Goal: Task Accomplishment & Management: Manage account settings

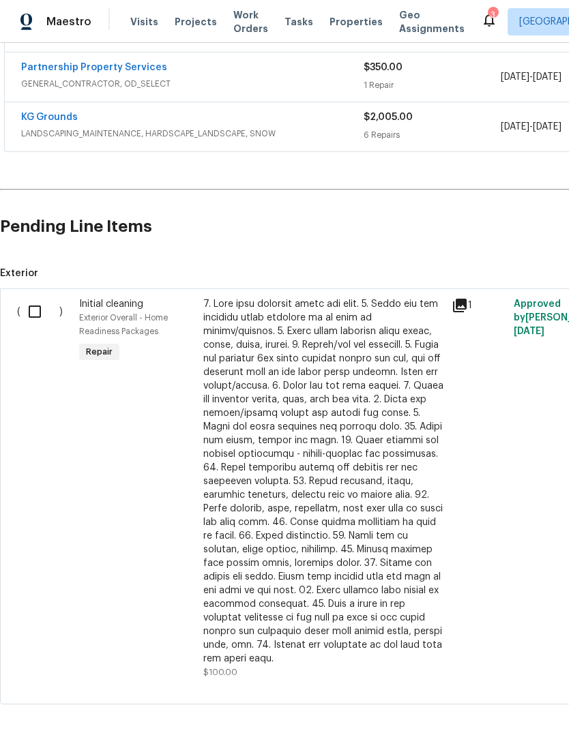
scroll to position [500, 0]
click at [35, 320] on input "checkbox" at bounding box center [39, 312] width 39 height 29
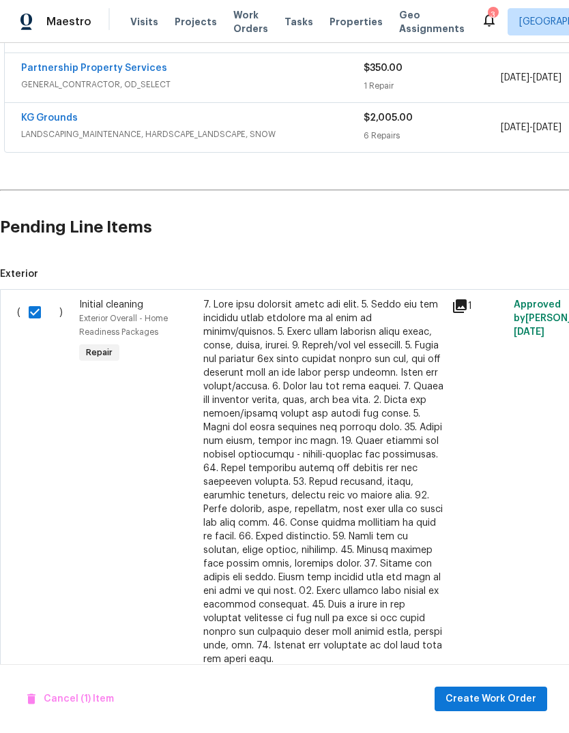
scroll to position [51, 0]
click at [505, 690] on button "Create Work Order" at bounding box center [490, 699] width 113 height 25
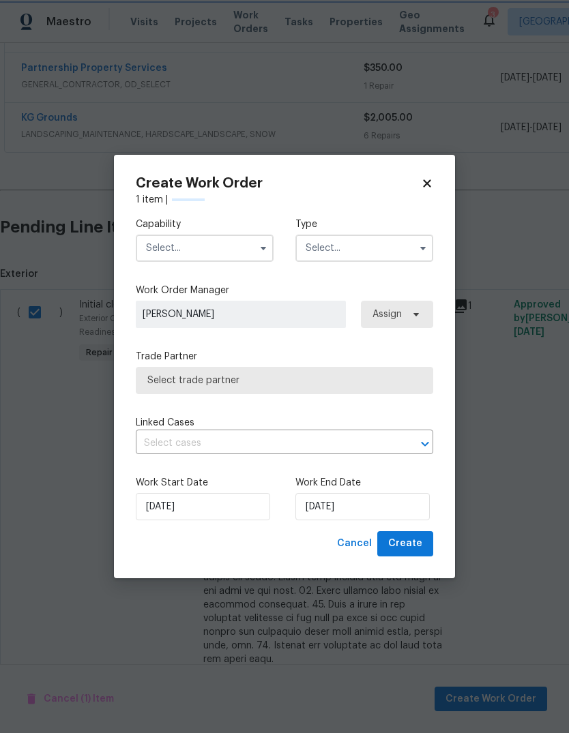
checkbox input "false"
click at [207, 239] on input "text" at bounding box center [205, 248] width 138 height 27
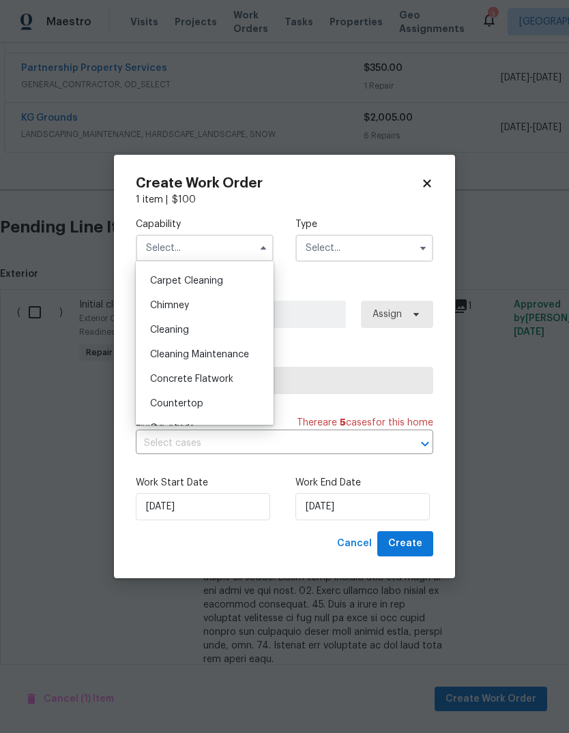
scroll to position [136, 0]
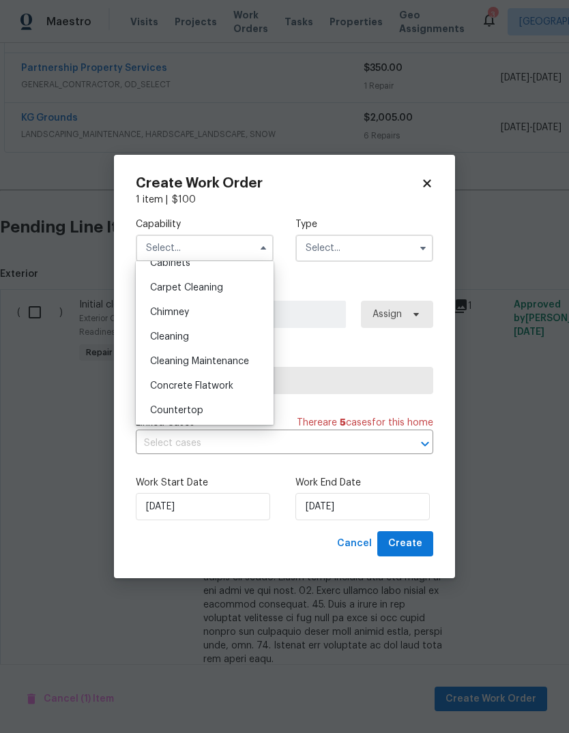
click at [232, 341] on div "Cleaning" at bounding box center [204, 337] width 131 height 25
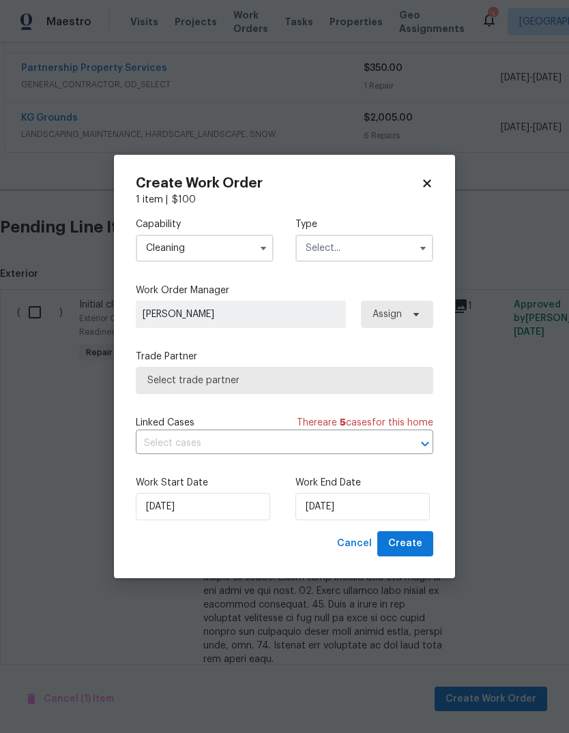
type input "Cleaning"
click at [382, 249] on input "text" at bounding box center [364, 248] width 138 height 27
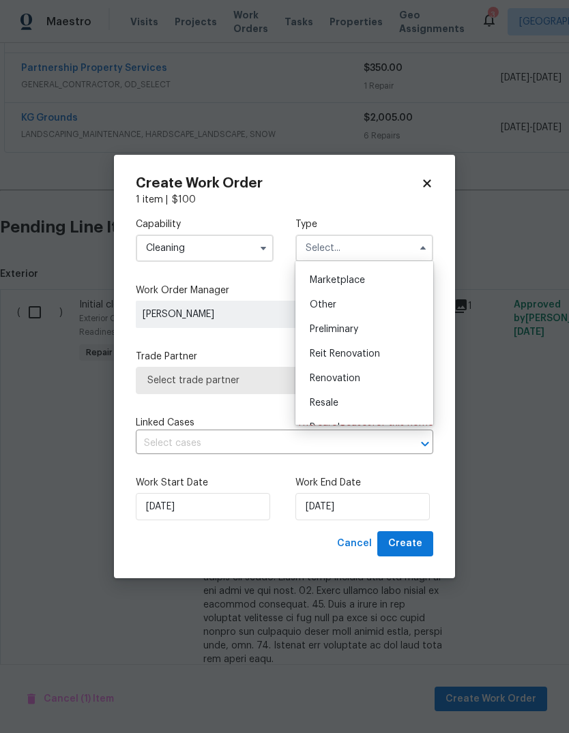
scroll to position [256, 0]
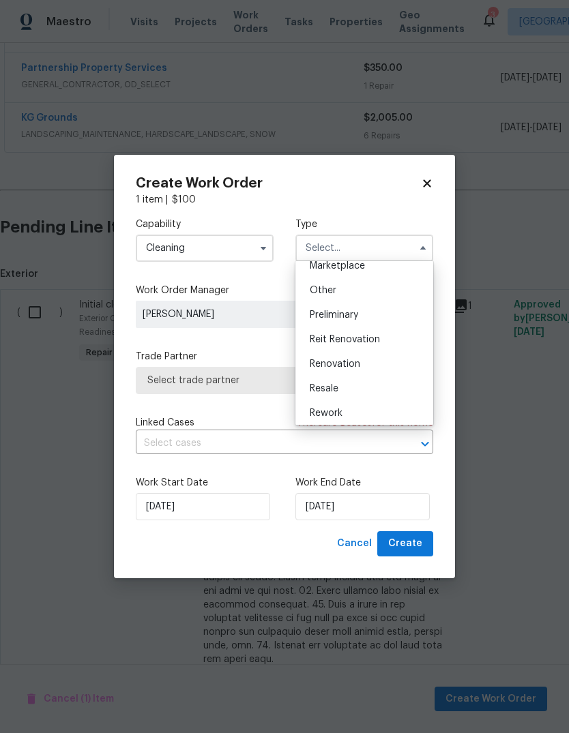
click at [371, 371] on div "Renovation" at bounding box center [364, 364] width 131 height 25
type input "Renovation"
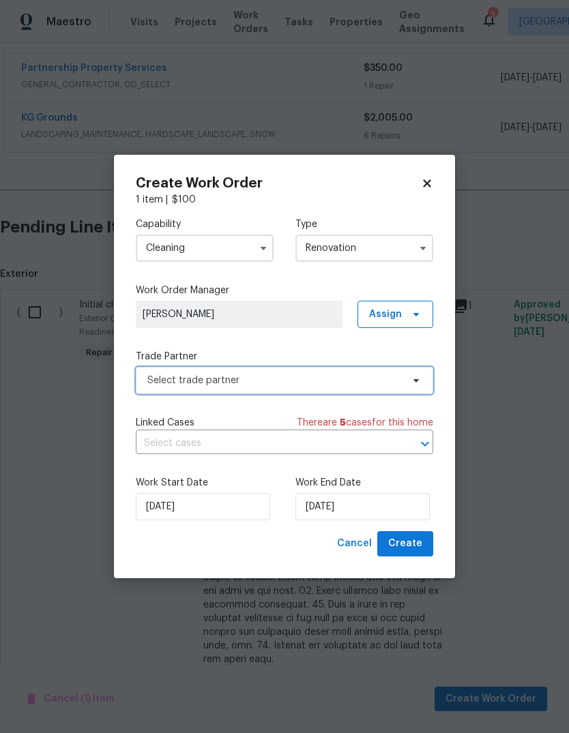
click at [299, 391] on span "Select trade partner" at bounding box center [284, 380] width 297 height 27
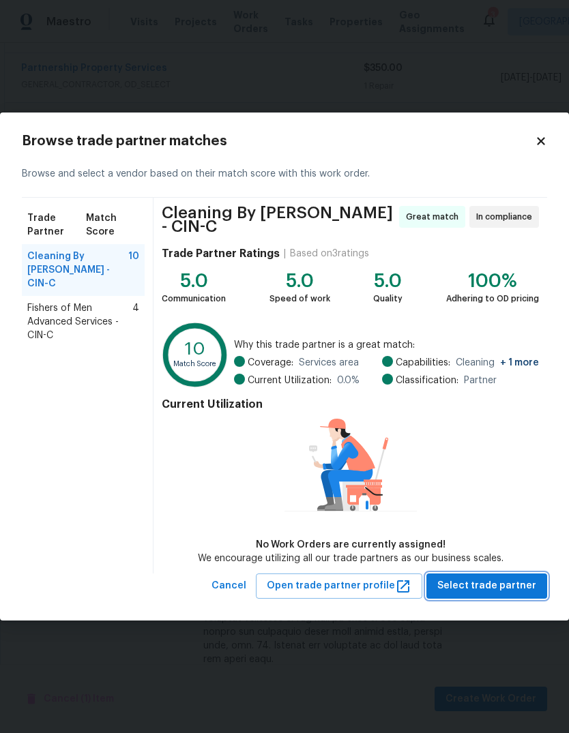
click at [486, 586] on span "Select trade partner" at bounding box center [486, 586] width 99 height 17
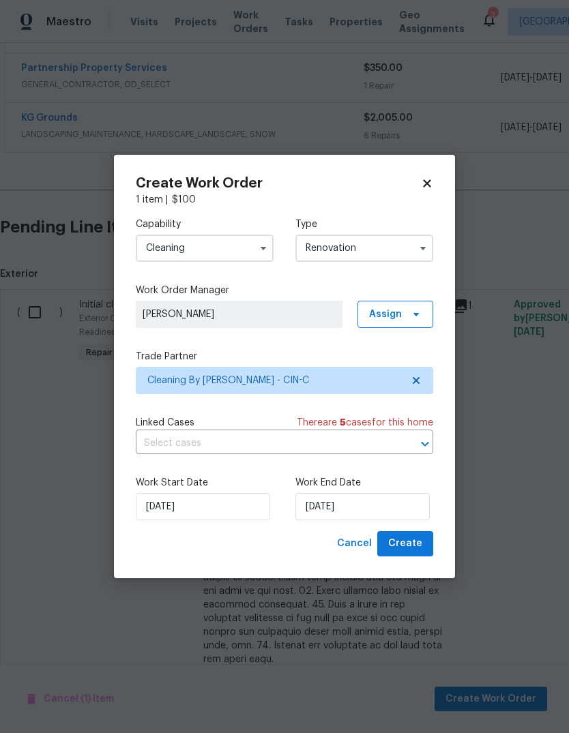
click at [361, 450] on input "text" at bounding box center [265, 443] width 259 height 21
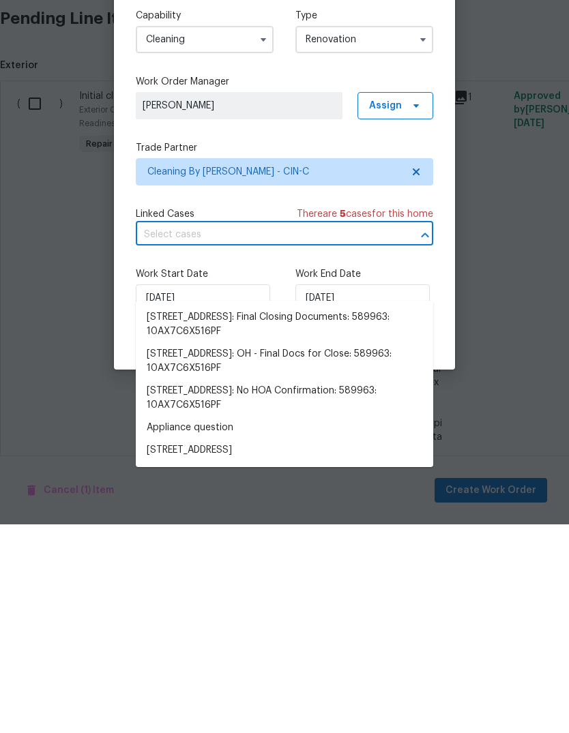
click at [293, 207] on div "Capability Cleaning Type Renovation Work Order Manager Robert Carl Assign Trade…" at bounding box center [284, 369] width 297 height 325
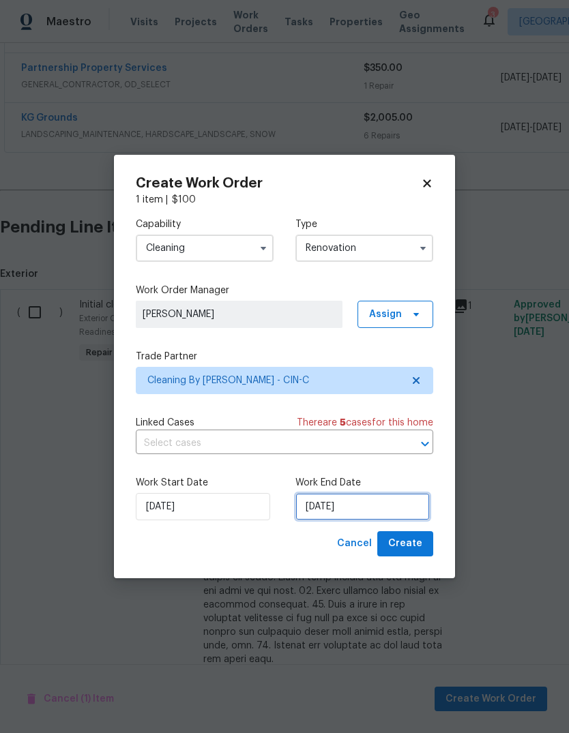
click at [373, 504] on input "[DATE]" at bounding box center [362, 506] width 134 height 27
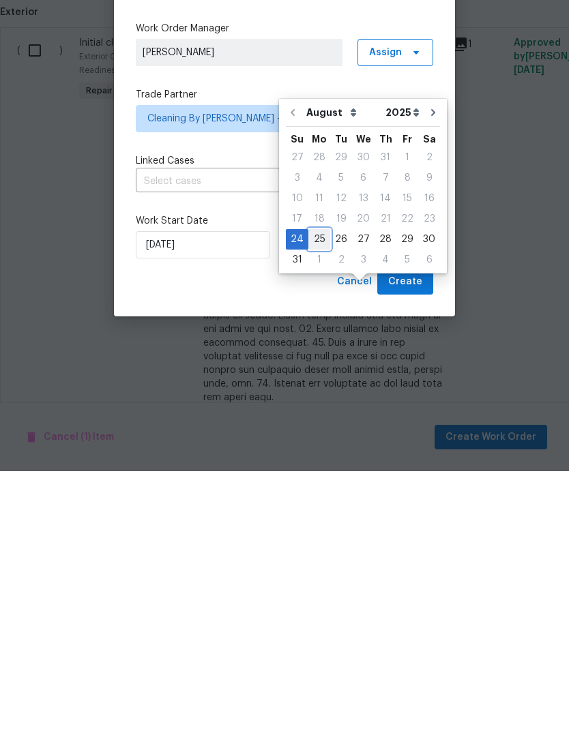
click at [325, 492] on div "25" at bounding box center [319, 501] width 22 height 19
type input "[DATE]"
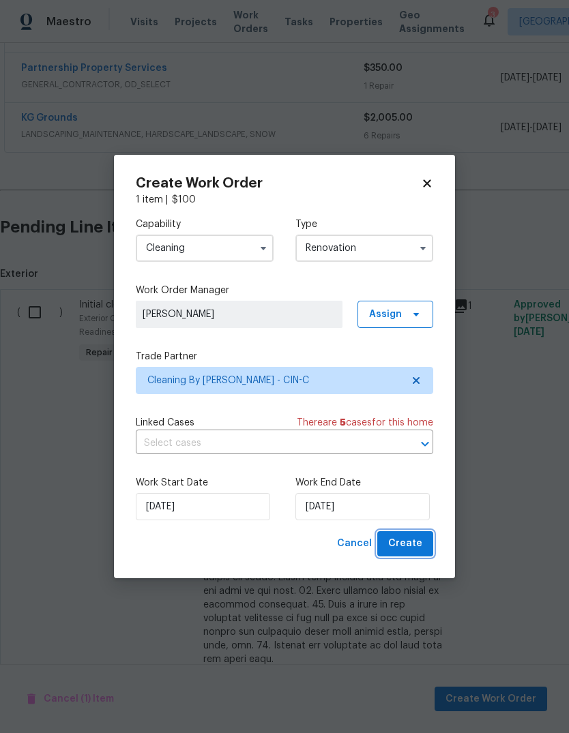
click at [411, 535] on button "Create" at bounding box center [405, 543] width 56 height 25
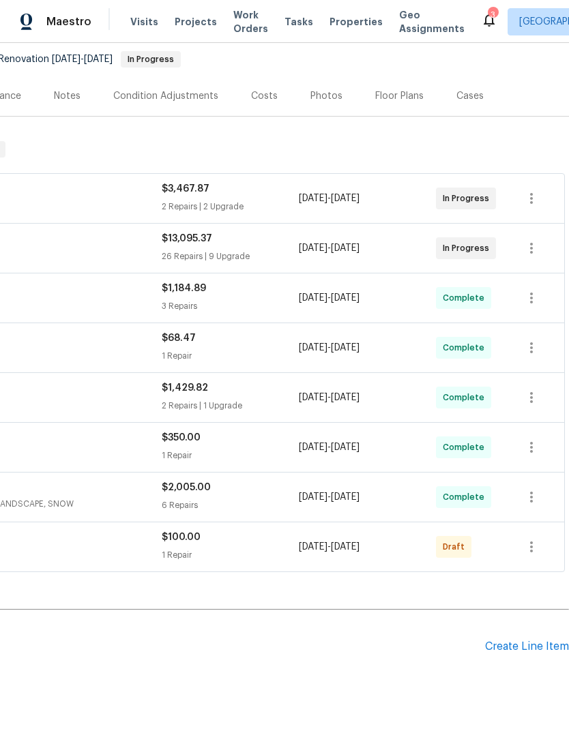
scroll to position [131, 202]
click at [535, 530] on button "button" at bounding box center [531, 546] width 33 height 33
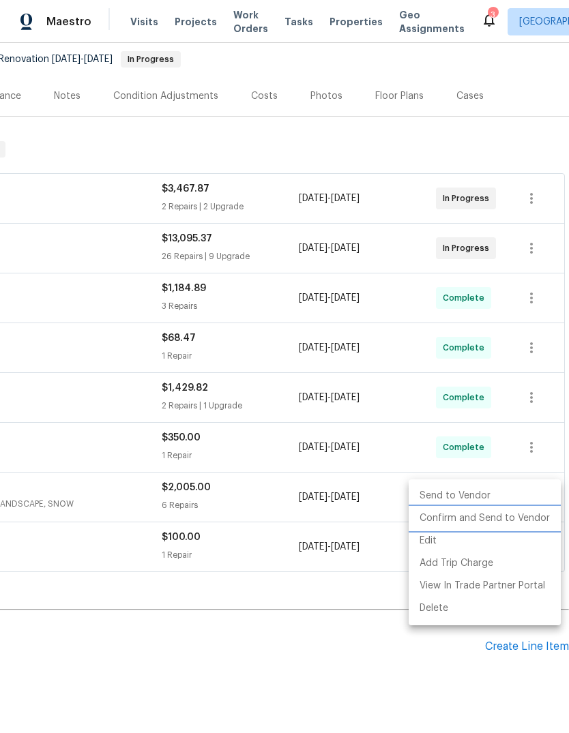
click at [520, 518] on li "Confirm and Send to Vendor" at bounding box center [484, 518] width 152 height 23
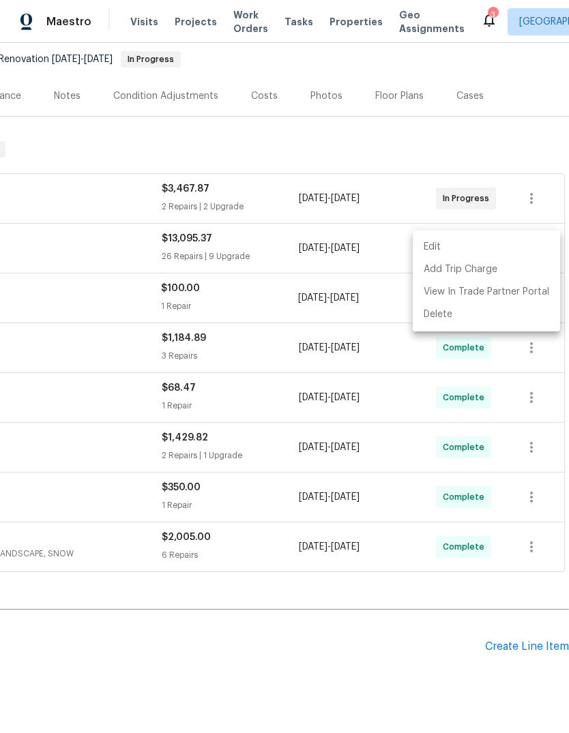
click at [390, 567] on div at bounding box center [284, 366] width 569 height 733
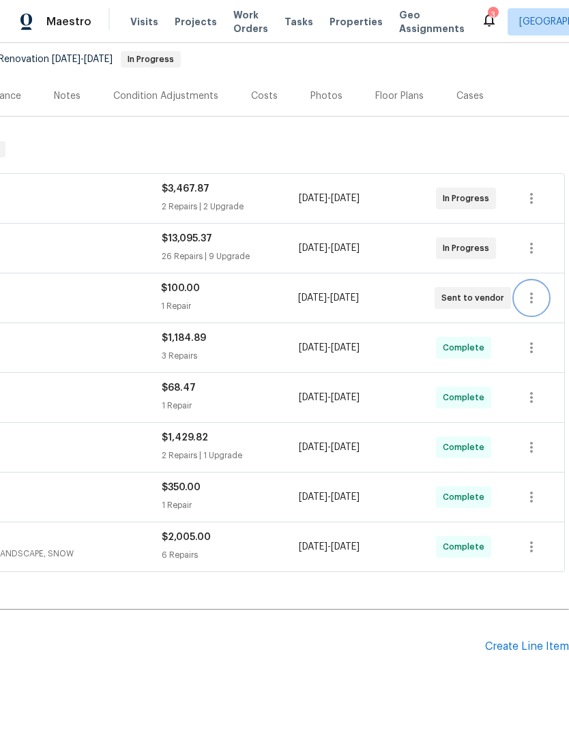
scroll to position [0, 0]
click at [328, 678] on div "No line items." at bounding box center [183, 685] width 771 height 14
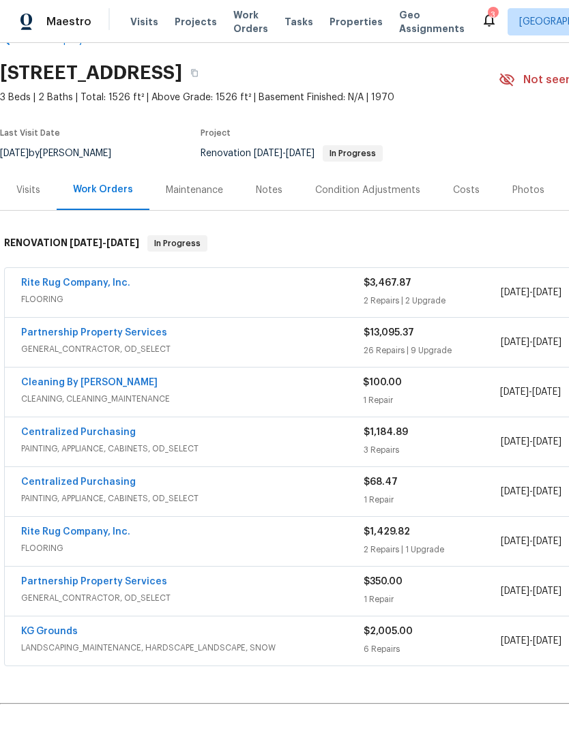
scroll to position [36, 0]
click at [82, 378] on link "Cleaning By [PERSON_NAME]" at bounding box center [89, 383] width 136 height 10
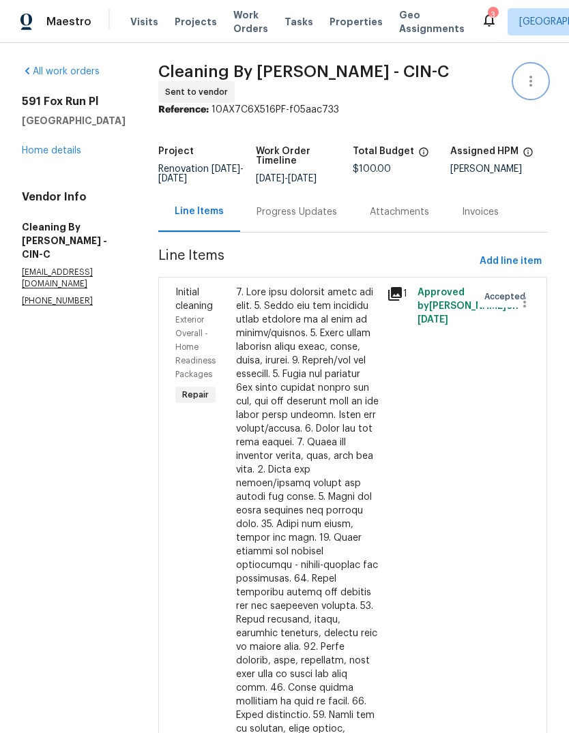
click at [527, 71] on button "button" at bounding box center [530, 81] width 33 height 33
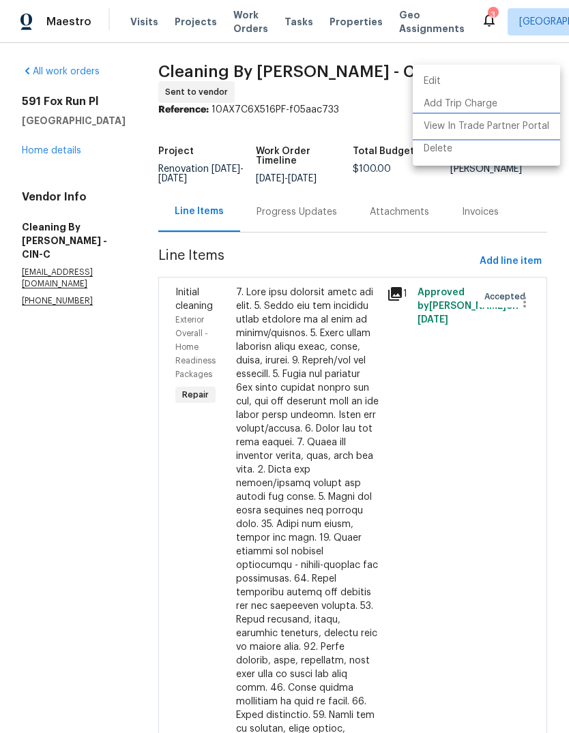
click at [526, 130] on li "View In Trade Partner Portal" at bounding box center [486, 126] width 147 height 23
click at [477, 135] on li "View In Trade Partner Portal" at bounding box center [486, 126] width 147 height 23
click at [73, 157] on div at bounding box center [284, 366] width 569 height 733
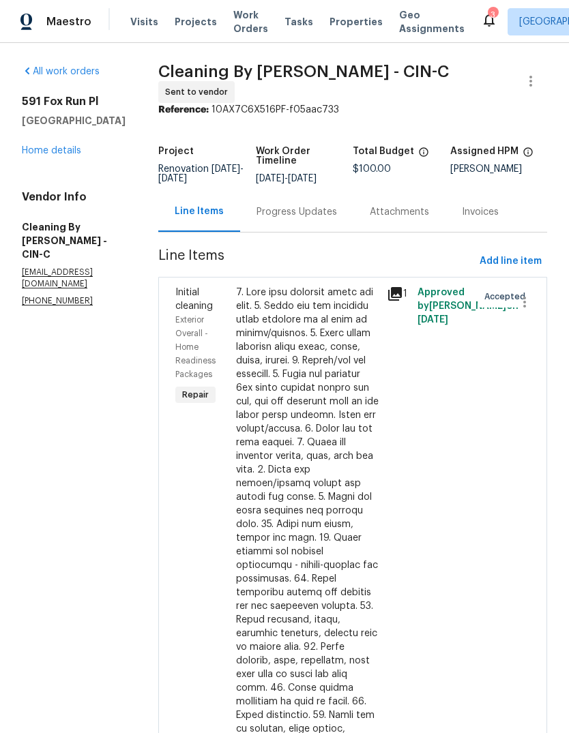
click at [64, 139] on div "591 Fox Run Pl Monroe, OH 45050 Home details" at bounding box center [74, 126] width 104 height 63
click at [57, 154] on link "Home details" at bounding box center [51, 151] width 59 height 10
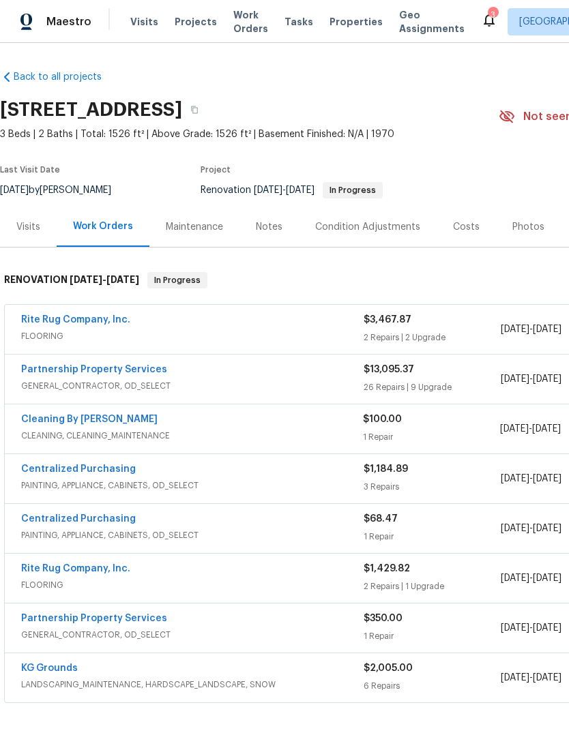
click at [74, 373] on link "Partnership Property Services" at bounding box center [94, 370] width 146 height 10
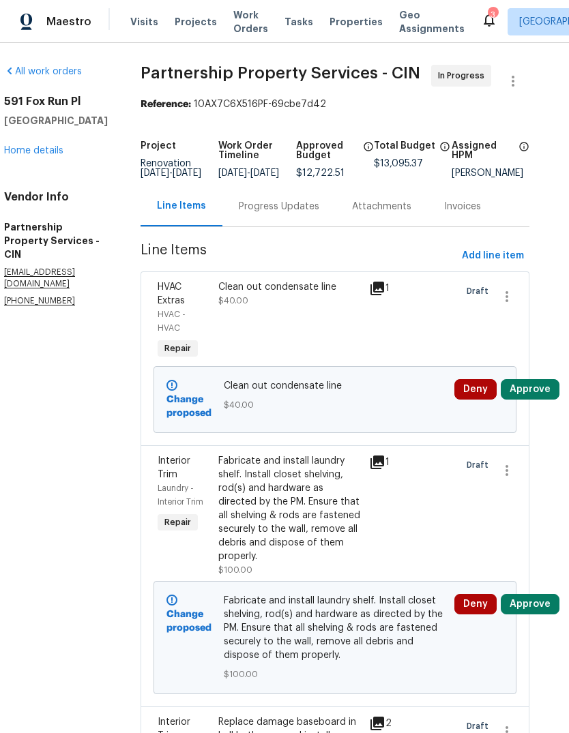
scroll to position [0, 16]
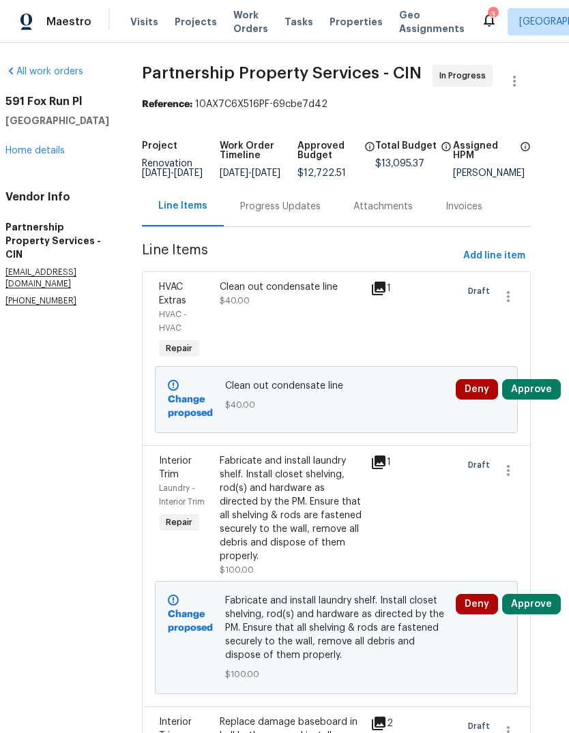
click at [547, 400] on button "Approve" at bounding box center [531, 389] width 59 height 20
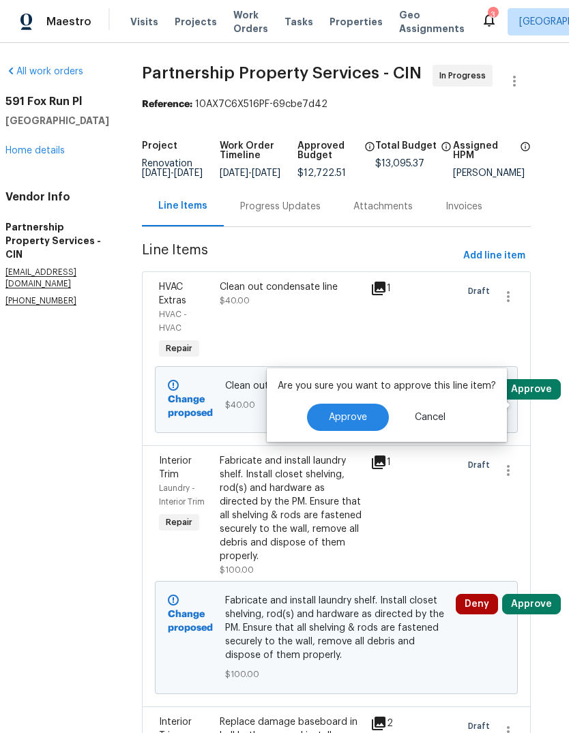
click at [362, 421] on span "Approve" at bounding box center [348, 418] width 38 height 10
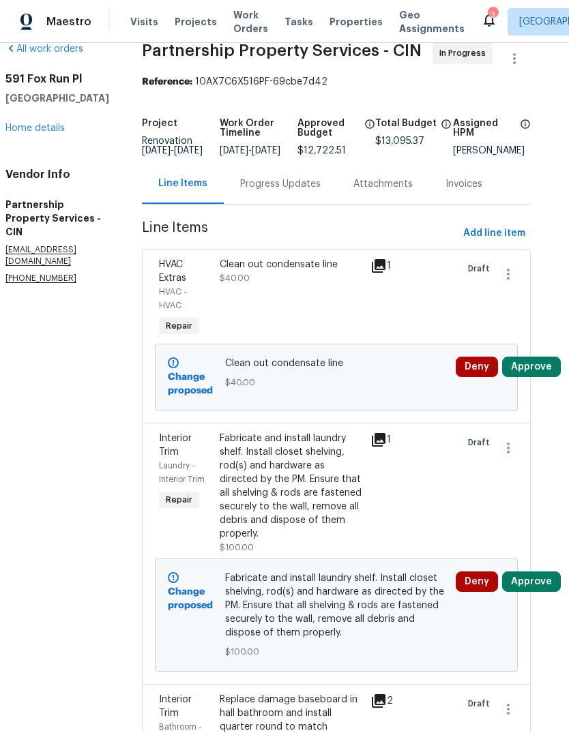
scroll to position [15, 16]
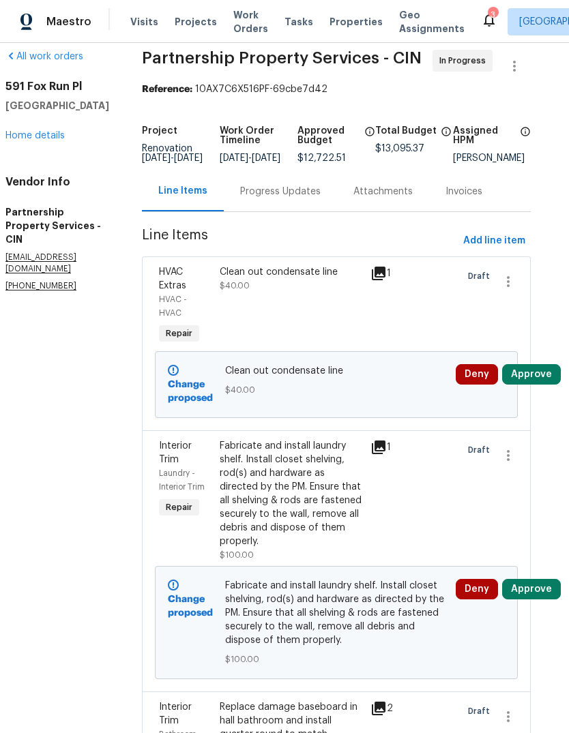
click at [329, 279] on div "Clean out condensate line" at bounding box center [291, 272] width 143 height 14
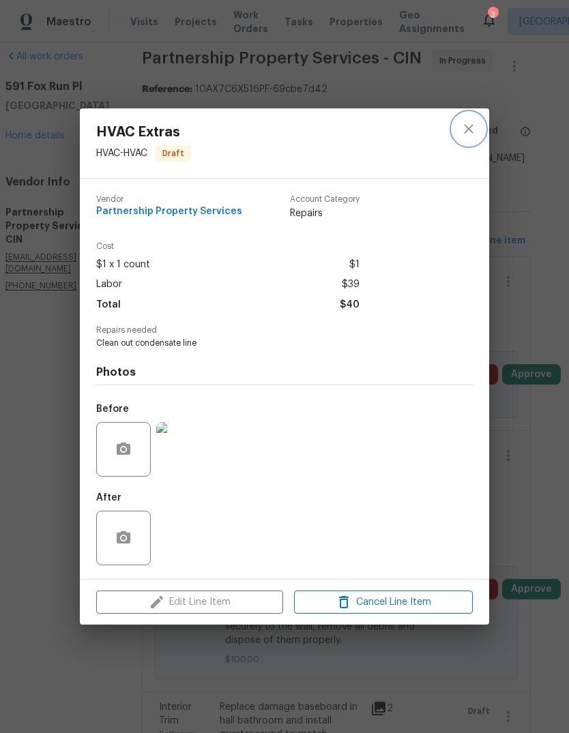
click at [468, 121] on icon "close" at bounding box center [468, 129] width 16 height 16
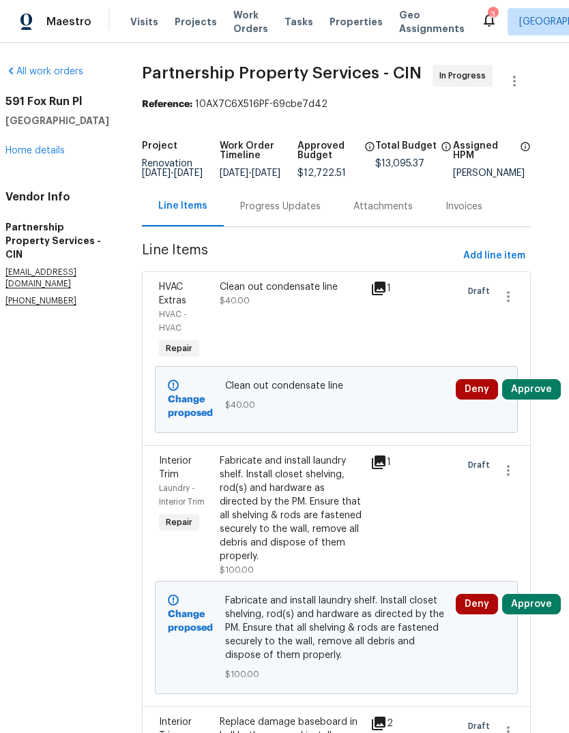
scroll to position [0, 16]
click at [481, 14] on icon at bounding box center [489, 20] width 16 height 16
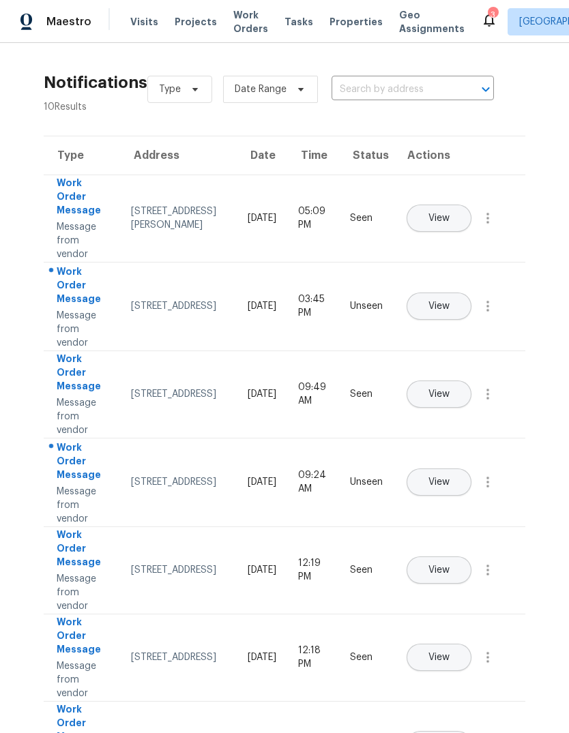
click at [481, 22] on icon at bounding box center [489, 20] width 16 height 16
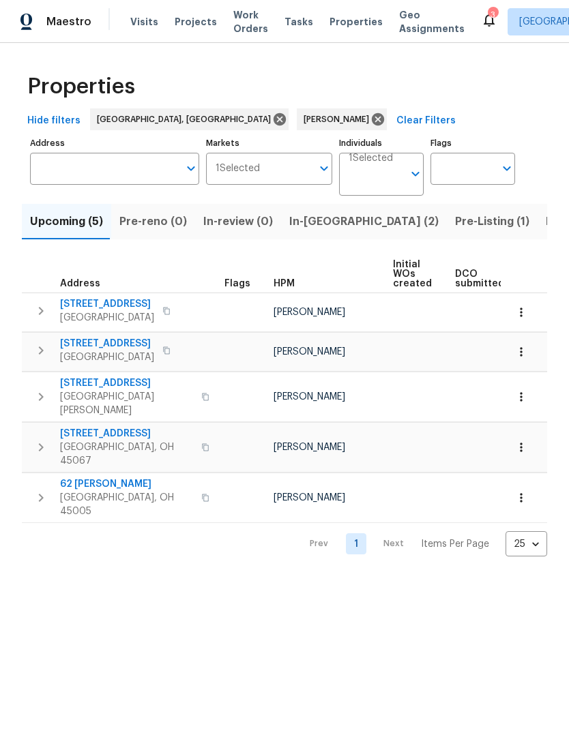
click at [310, 224] on span "In-reno (2)" at bounding box center [363, 221] width 149 height 19
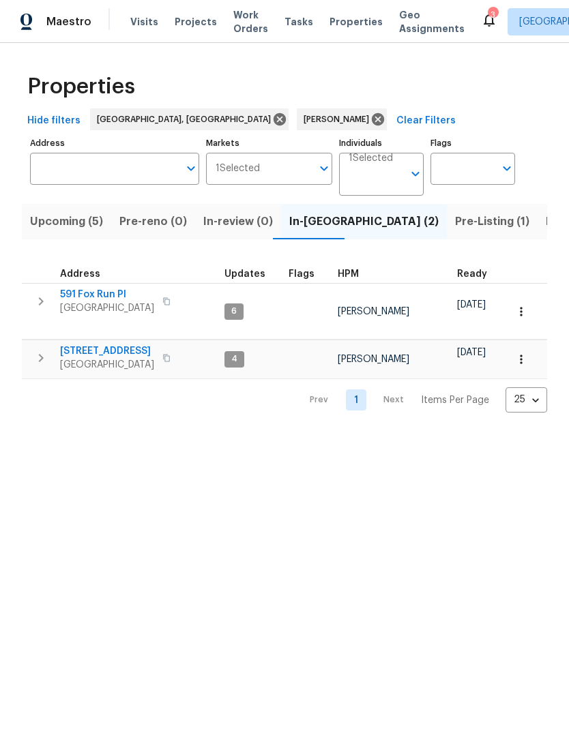
click at [101, 290] on span "591 Fox Run Pl" at bounding box center [107, 295] width 94 height 14
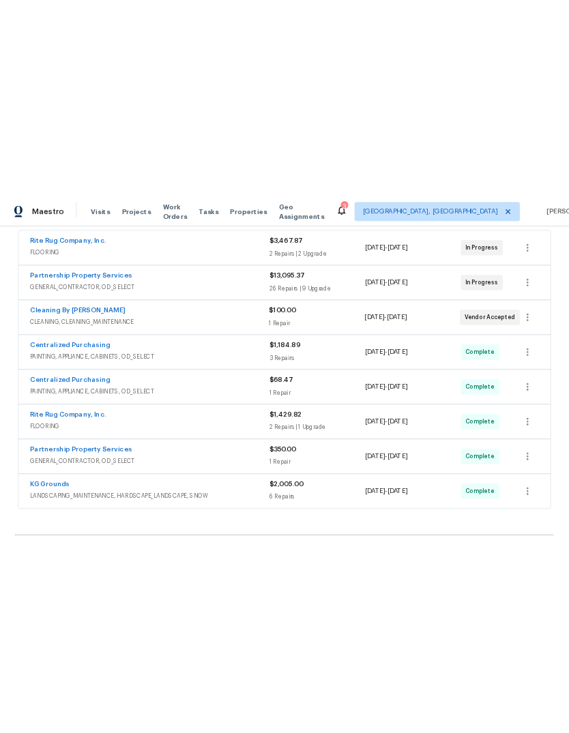
scroll to position [239, 0]
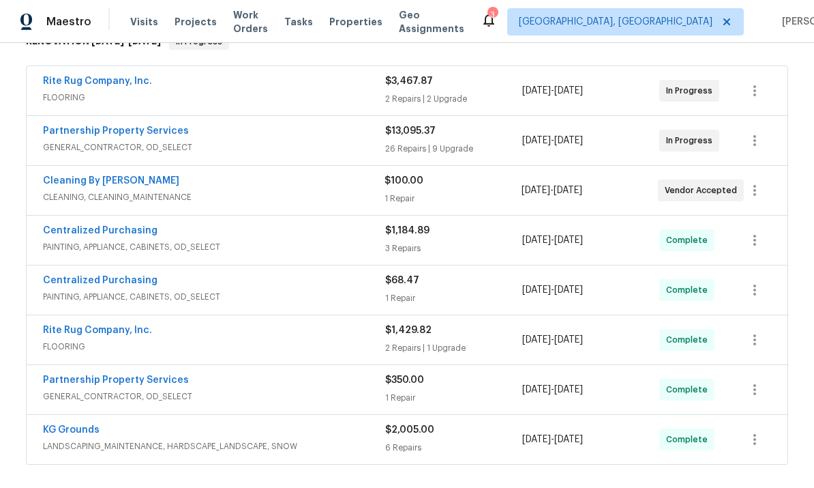
click at [87, 134] on link "Partnership Property Services" at bounding box center [116, 131] width 146 height 10
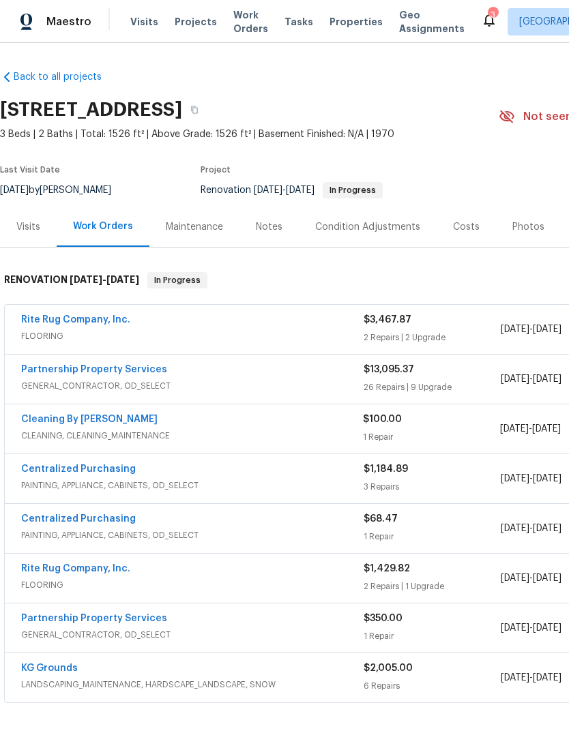
click at [287, 25] on span "Tasks" at bounding box center [298, 22] width 29 height 10
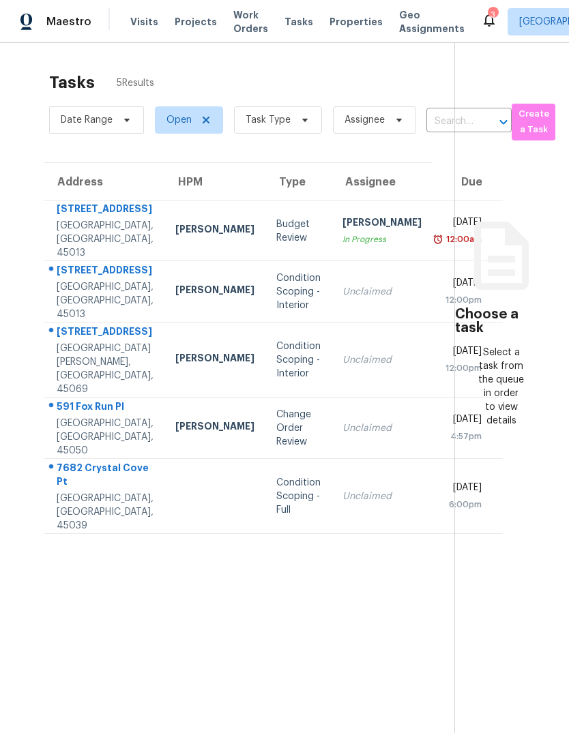
click at [91, 417] on div "591 Fox Run Pl" at bounding box center [105, 408] width 97 height 17
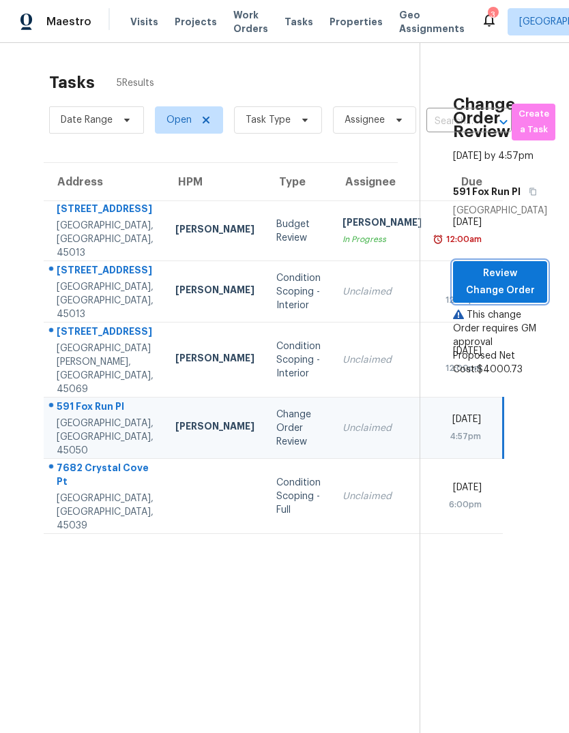
click at [522, 299] on span "Review Change Order" at bounding box center [500, 281] width 72 height 33
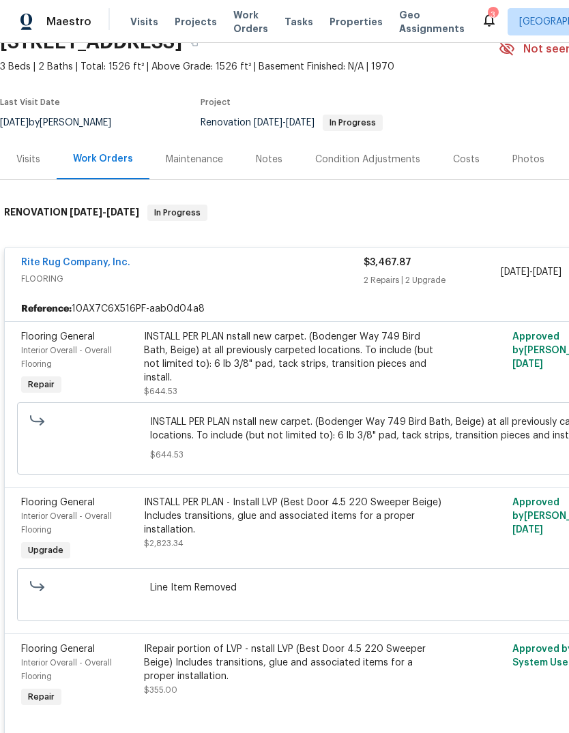
scroll to position [47, 0]
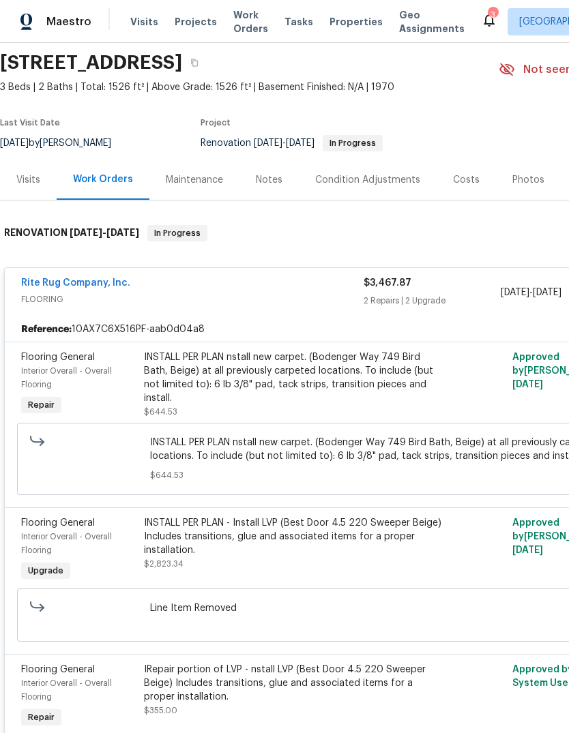
click at [91, 287] on link "Rite Rug Company, Inc." at bounding box center [75, 283] width 109 height 10
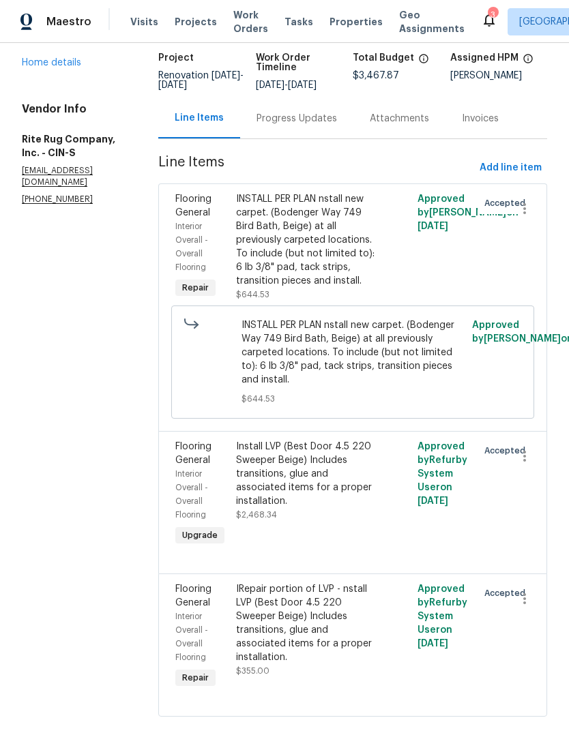
scroll to position [51, 0]
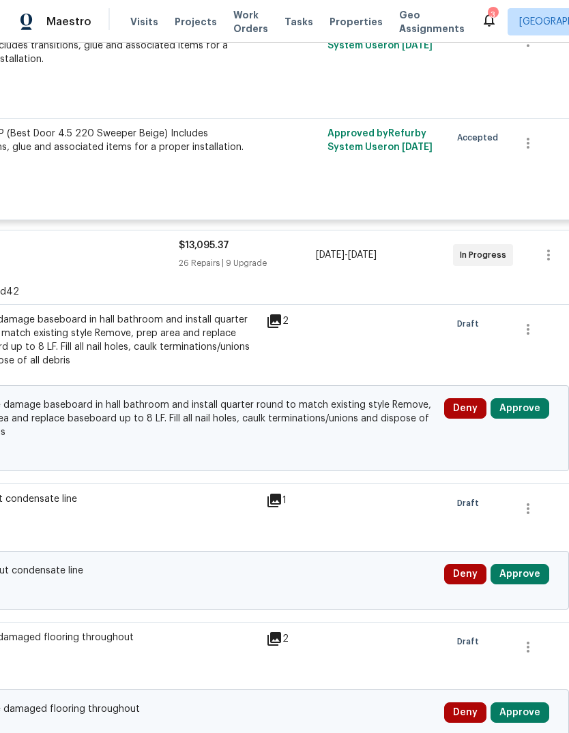
scroll to position [681, 184]
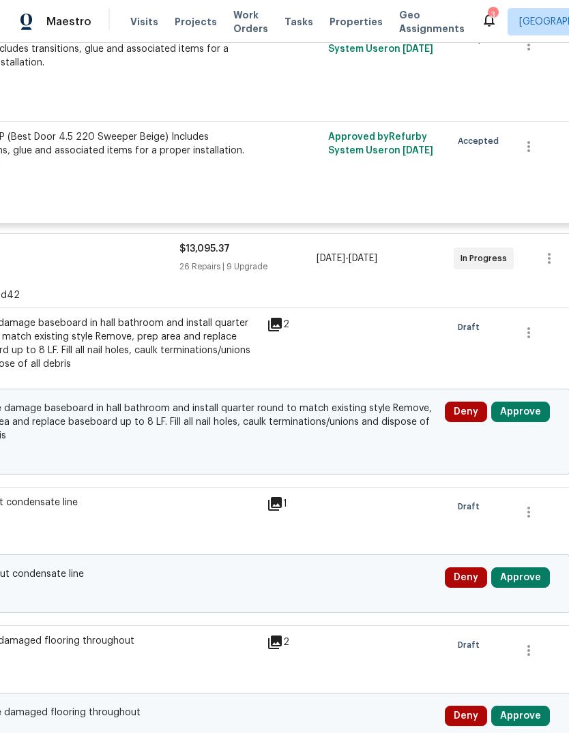
click at [522, 416] on button "Approve" at bounding box center [520, 412] width 59 height 20
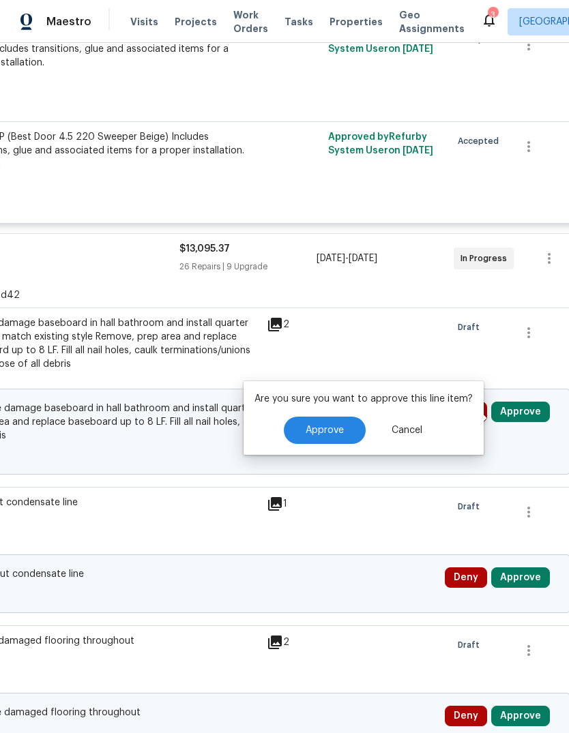
click at [320, 434] on span "Approve" at bounding box center [324, 430] width 38 height 10
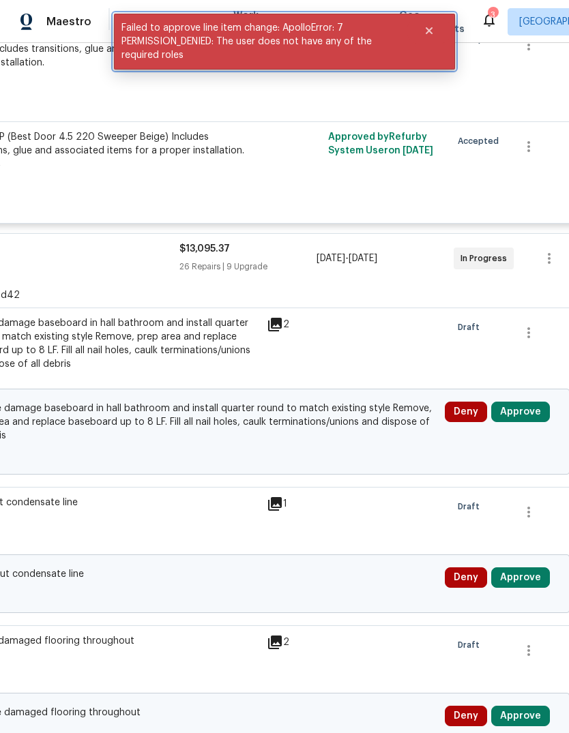
click at [429, 28] on icon "Close" at bounding box center [428, 30] width 11 height 11
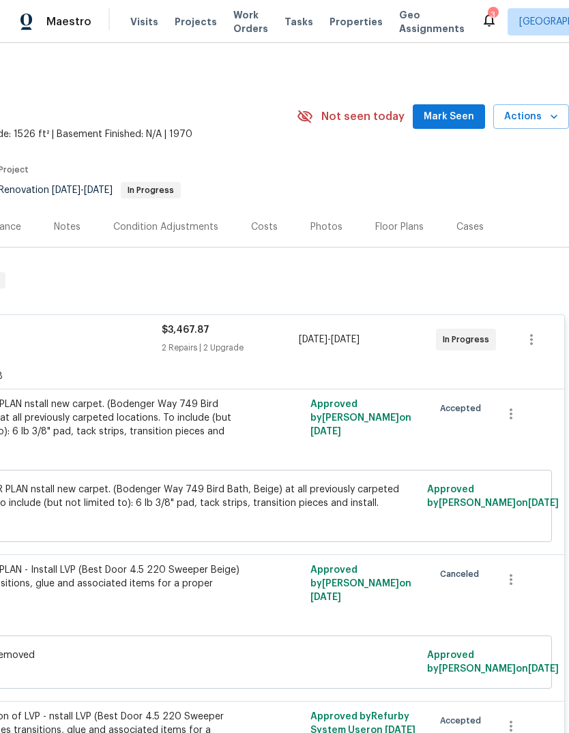
scroll to position [0, 202]
click at [542, 124] on span "Actions" at bounding box center [531, 116] width 54 height 17
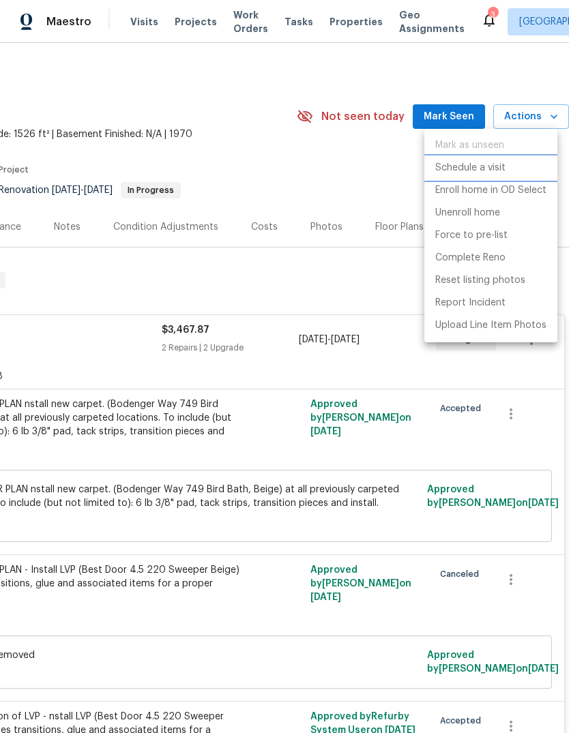
click at [514, 165] on li "Schedule a visit" at bounding box center [490, 168] width 133 height 23
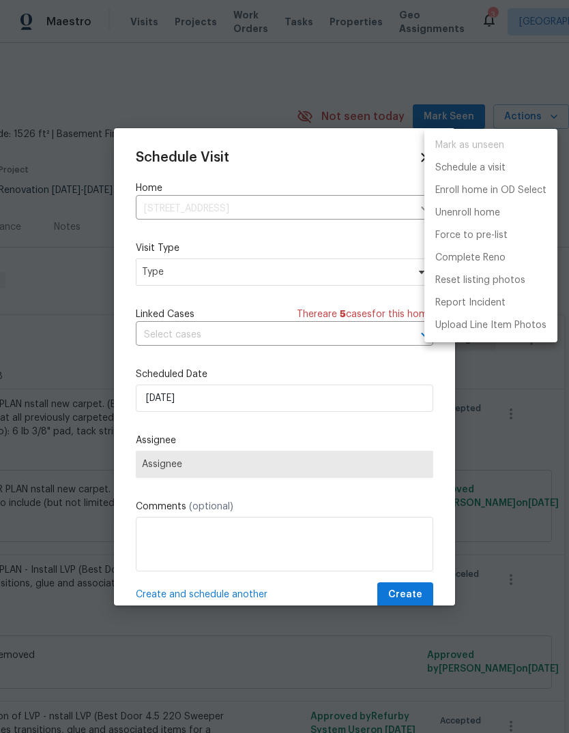
click at [236, 280] on div at bounding box center [284, 366] width 569 height 733
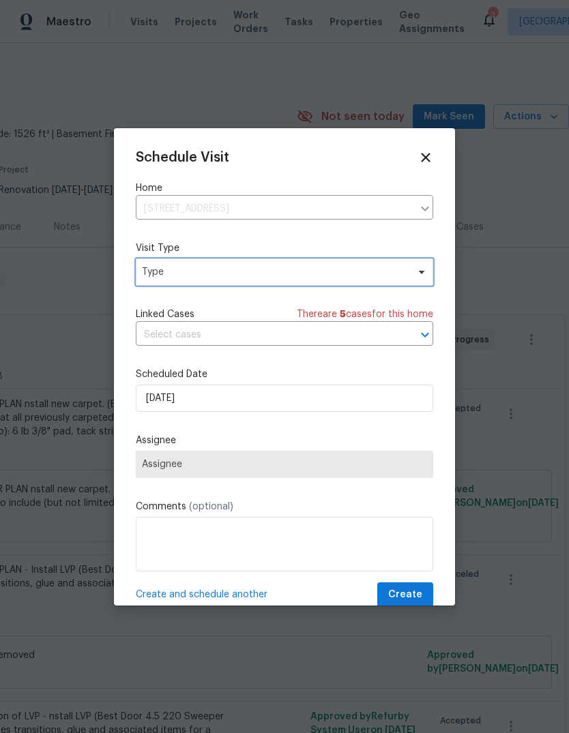
click at [291, 269] on span "Type" at bounding box center [274, 272] width 265 height 14
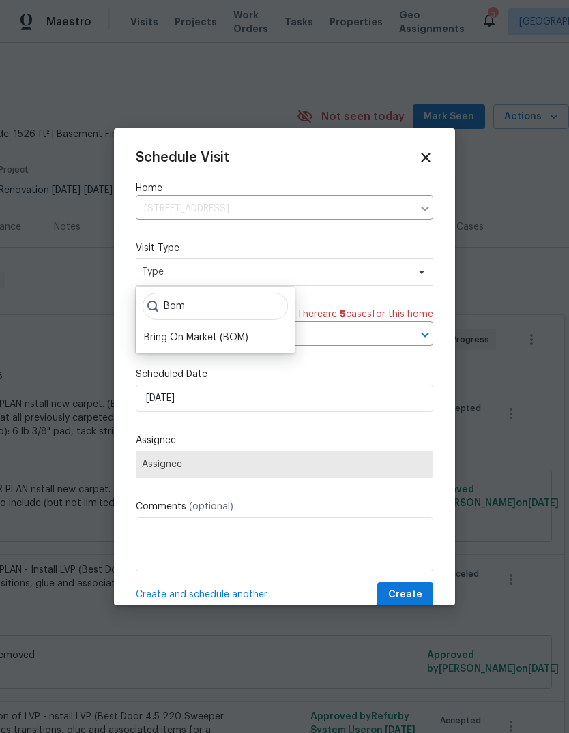
type input "Bom"
click at [211, 331] on div "Bring On Market (BOM)" at bounding box center [196, 338] width 104 height 14
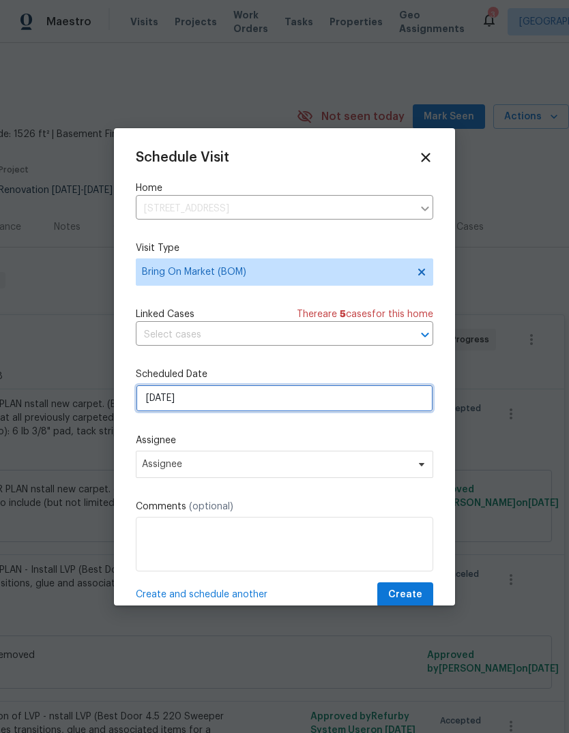
click at [251, 403] on input "[DATE]" at bounding box center [284, 398] width 297 height 27
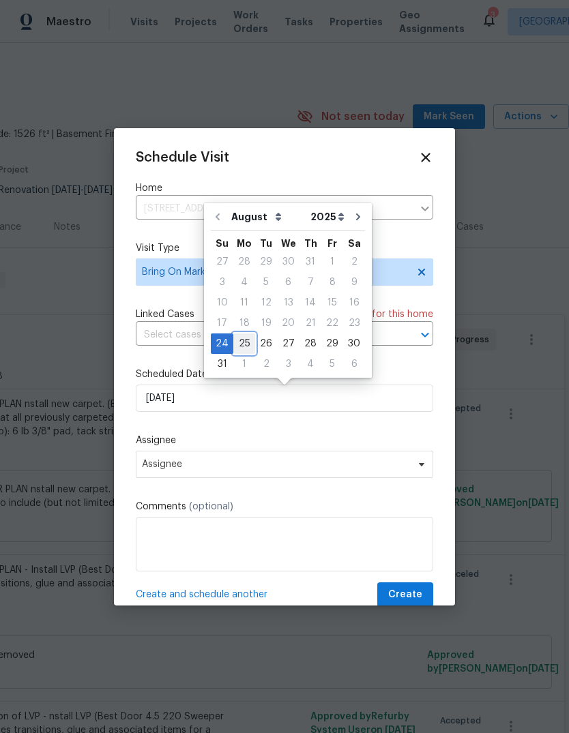
click at [246, 339] on div "25" at bounding box center [244, 343] width 22 height 19
type input "[DATE]"
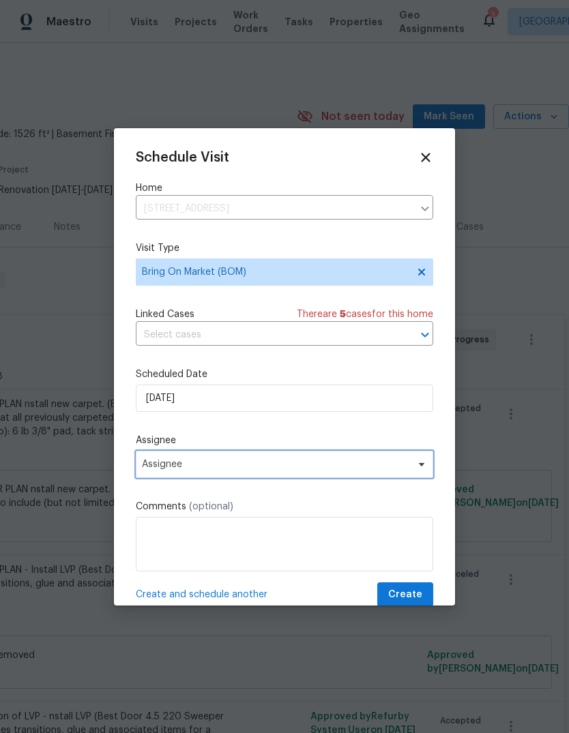
click at [203, 470] on span "Assignee" at bounding box center [275, 464] width 267 height 11
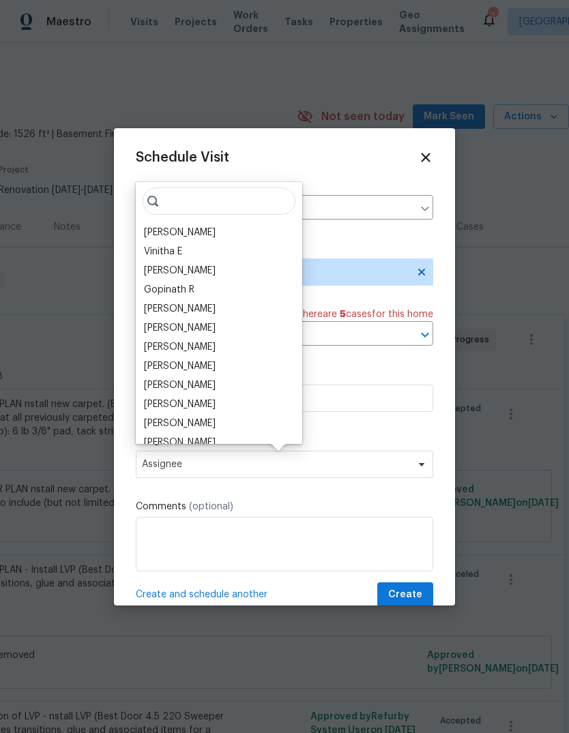
click at [194, 234] on div "[PERSON_NAME]" at bounding box center [180, 233] width 72 height 14
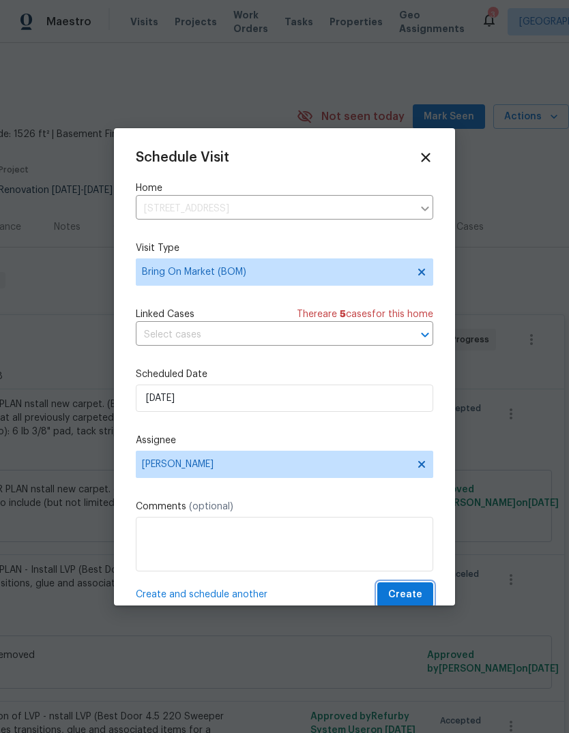
click at [400, 603] on span "Create" at bounding box center [405, 594] width 34 height 17
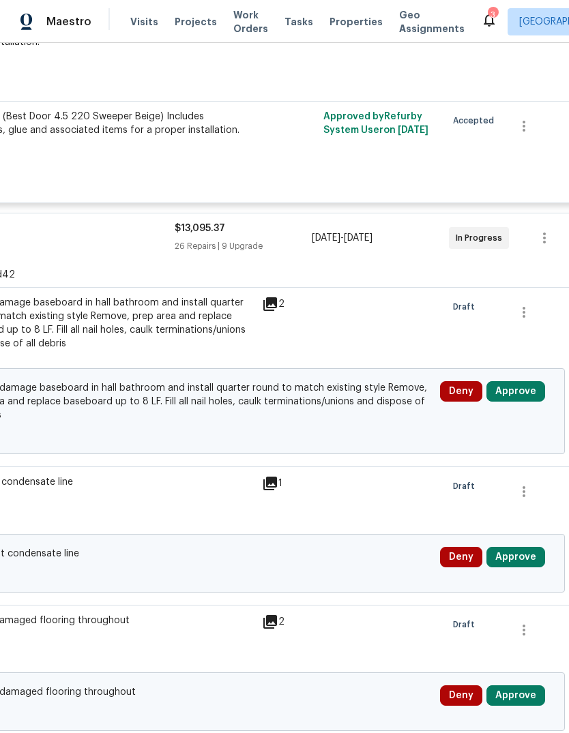
scroll to position [697, 188]
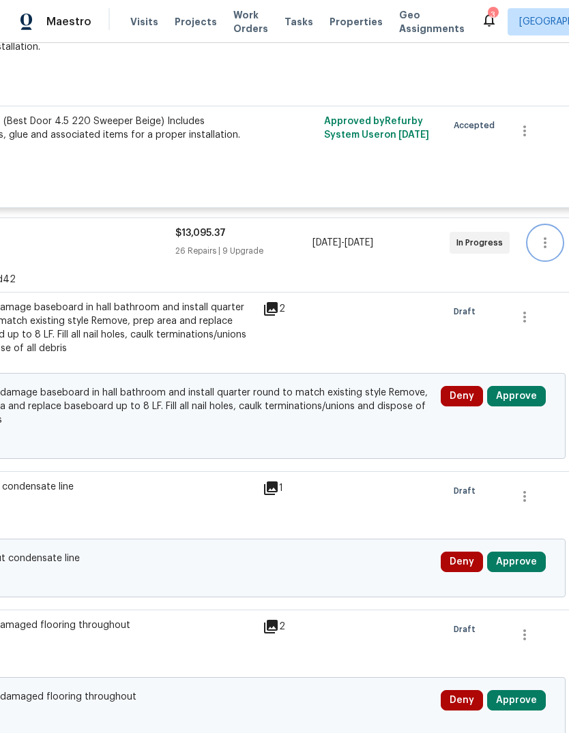
click at [542, 236] on icon "button" at bounding box center [545, 243] width 16 height 16
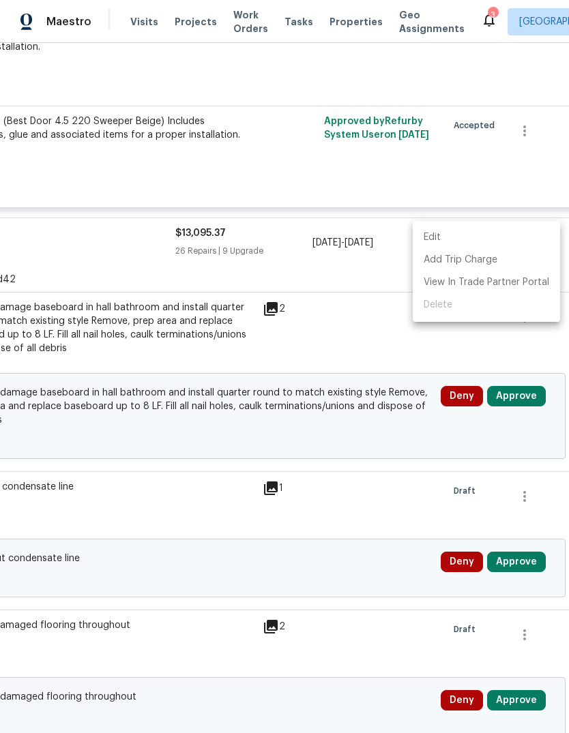
click at [485, 241] on li "Edit" at bounding box center [486, 237] width 147 height 23
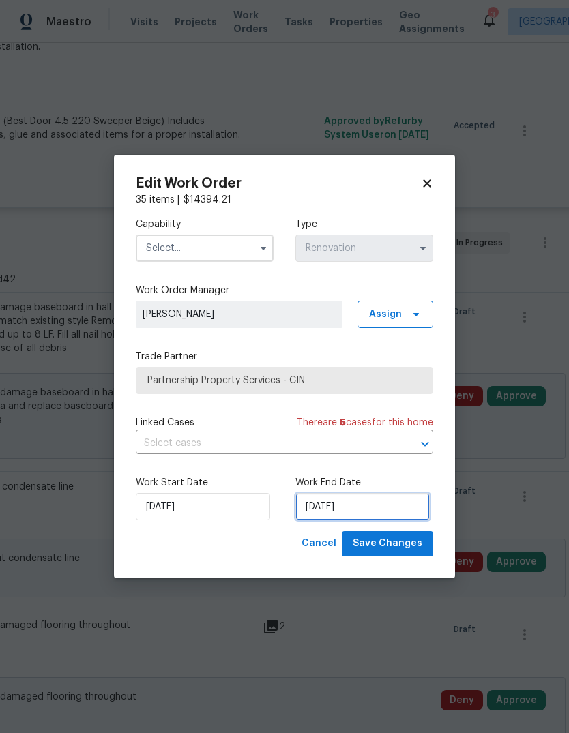
click at [370, 497] on input "8/23/2025" at bounding box center [362, 506] width 134 height 27
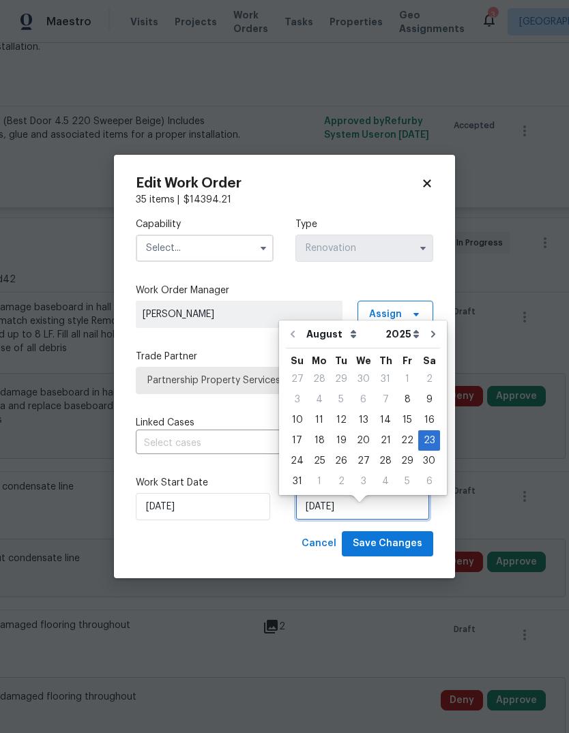
scroll to position [21, 0]
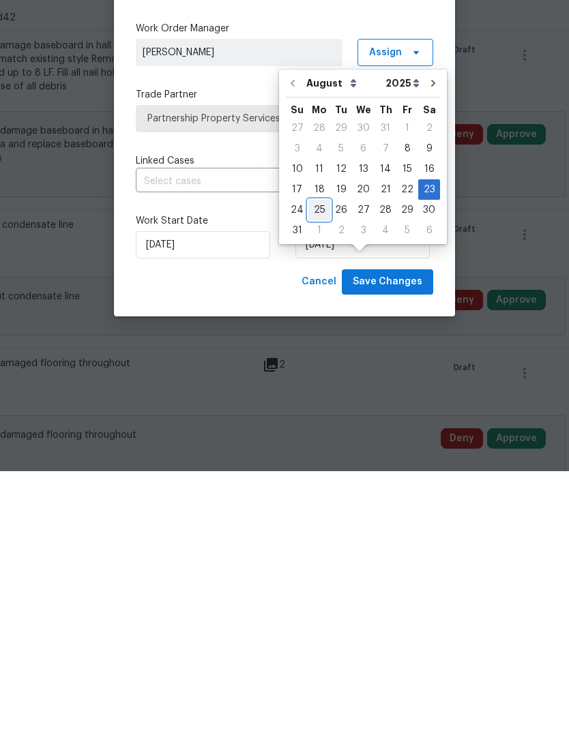
click at [321, 462] on div "25" at bounding box center [319, 471] width 22 height 19
type input "[DATE]"
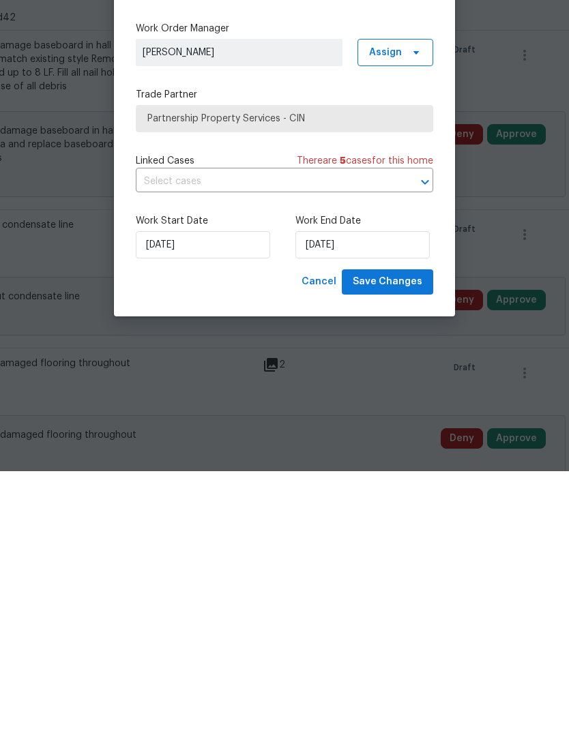
scroll to position [51, 0]
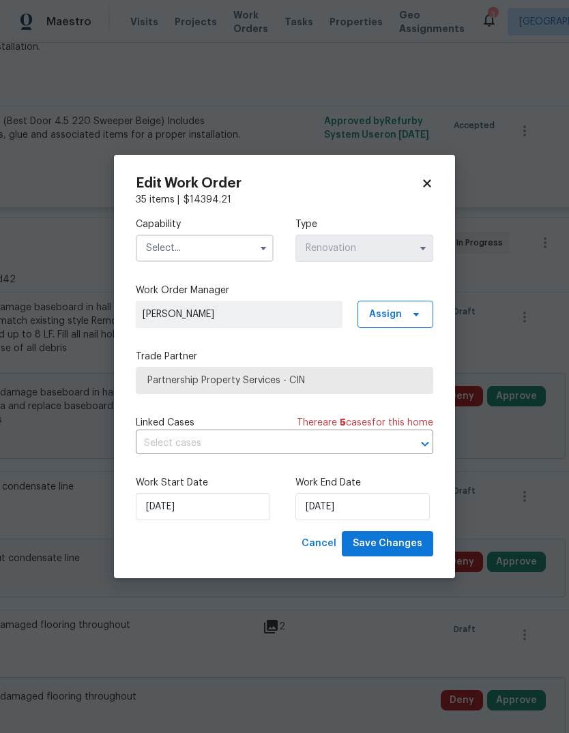
click at [230, 247] on input "text" at bounding box center [205, 248] width 138 height 27
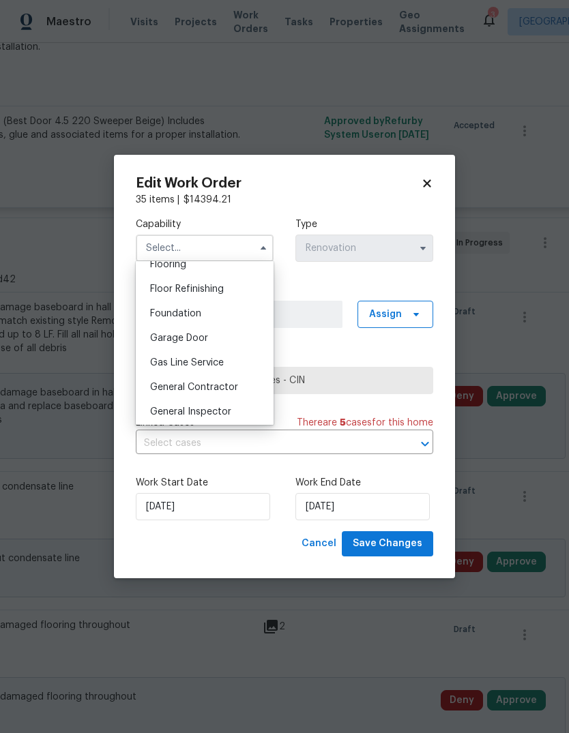
scroll to position [556, 0]
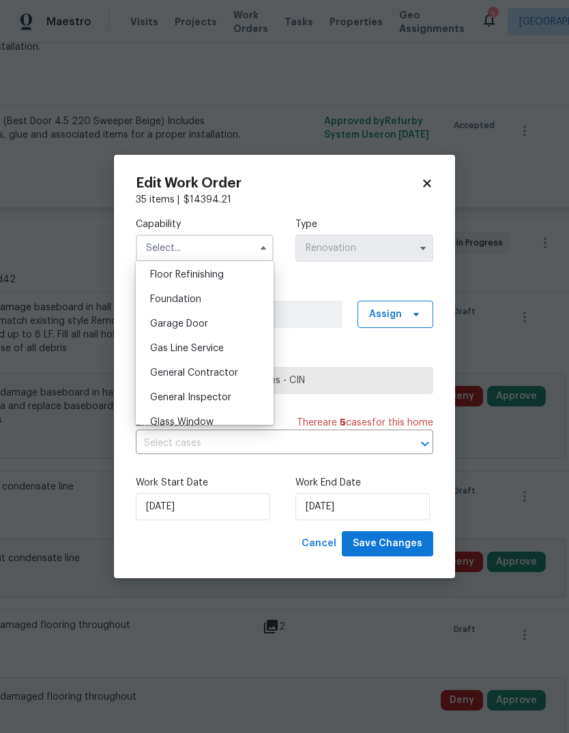
click at [243, 371] on div "General Contractor" at bounding box center [204, 373] width 131 height 25
type input "General Contractor"
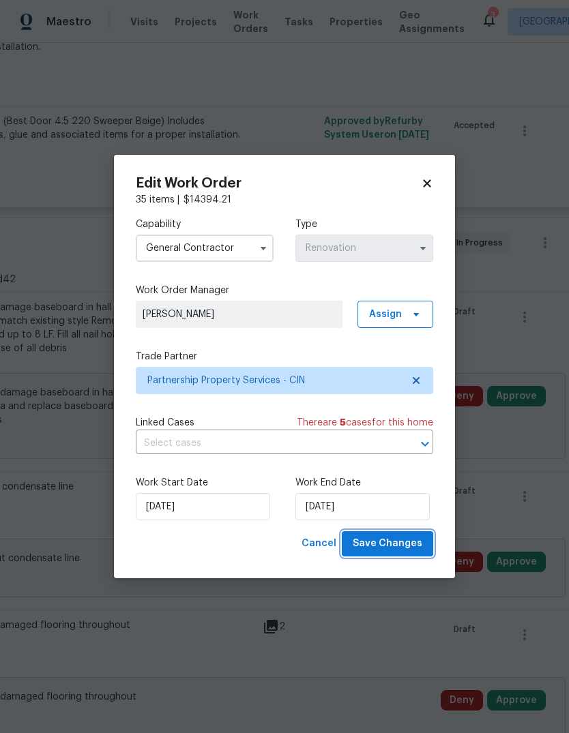
click at [402, 541] on span "Save Changes" at bounding box center [388, 543] width 70 height 17
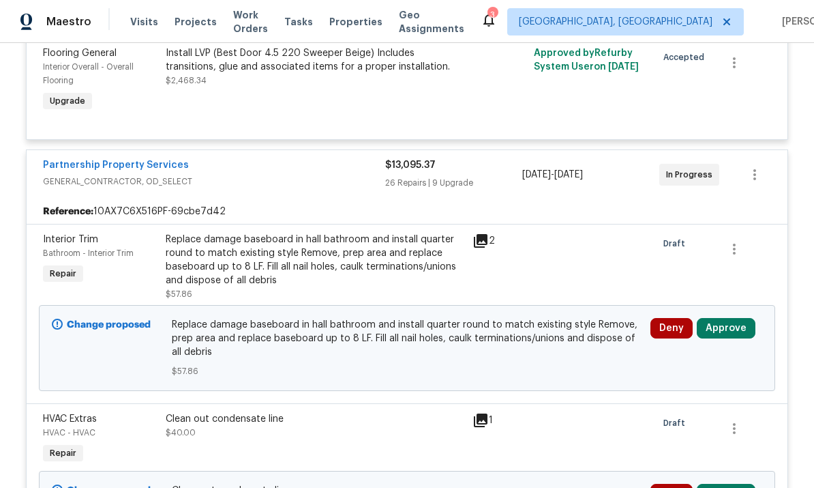
scroll to position [767, 0]
